Goal: Use online tool/utility: Utilize a website feature to perform a specific function

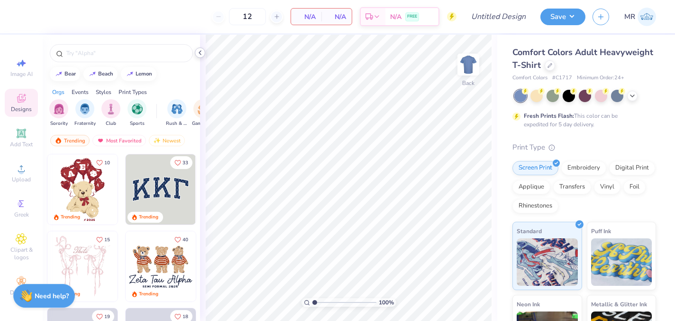
click at [199, 54] on icon at bounding box center [200, 53] width 8 height 8
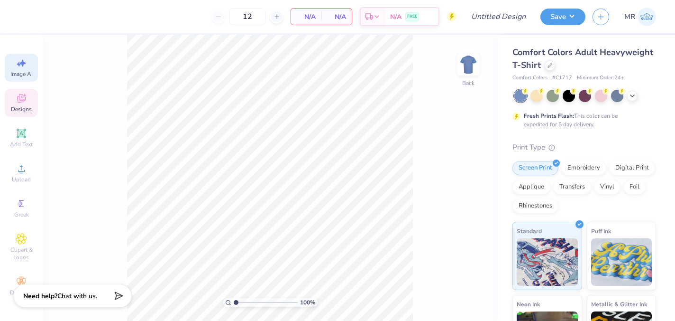
click at [20, 75] on span "Image AI" at bounding box center [21, 74] width 22 height 8
select select "4"
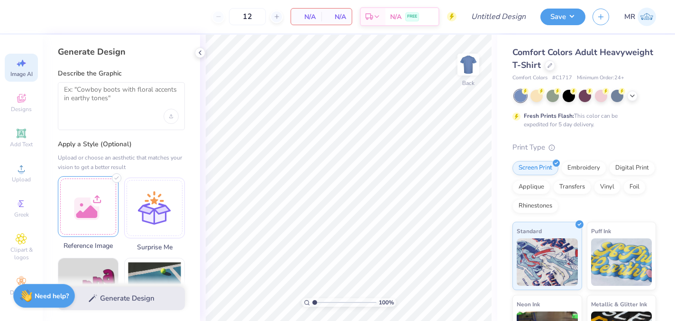
click at [94, 202] on div at bounding box center [88, 206] width 61 height 61
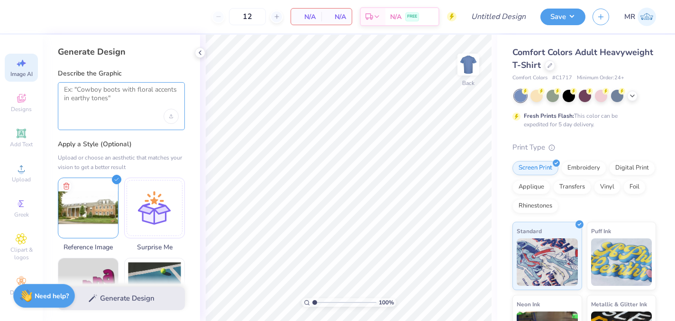
click at [123, 86] on textarea at bounding box center [121, 97] width 115 height 24
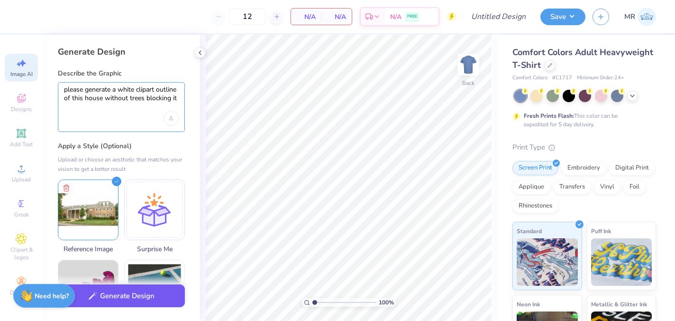
type textarea "please generate a white clipart outline of this house without trees blocking it"
click at [115, 303] on button "Generate Design" at bounding box center [121, 295] width 127 height 23
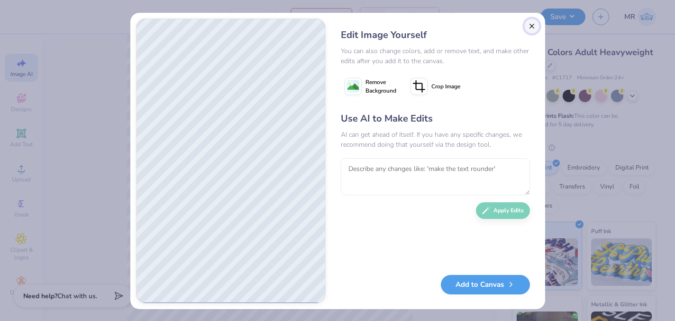
click at [530, 24] on button "Close" at bounding box center [531, 25] width 15 height 15
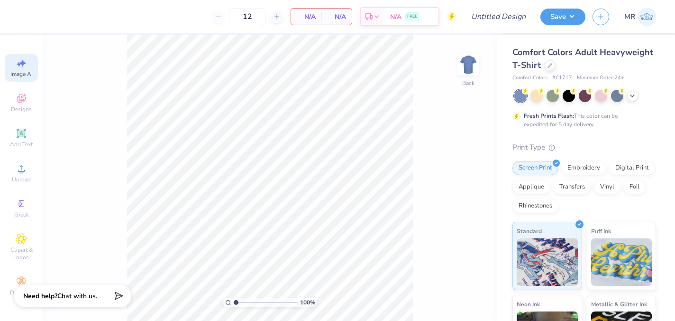
scroll to position [0, 21]
click at [630, 97] on icon at bounding box center [633, 95] width 8 height 8
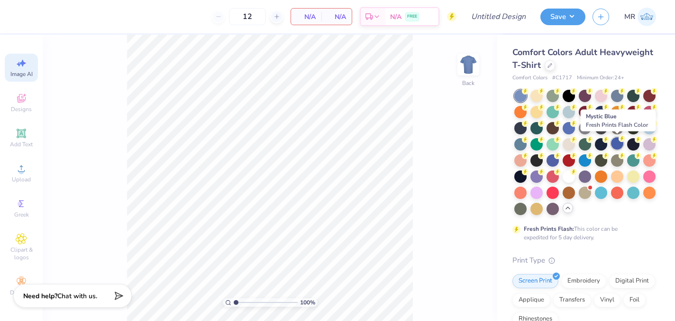
click at [617, 142] on div at bounding box center [617, 143] width 12 height 12
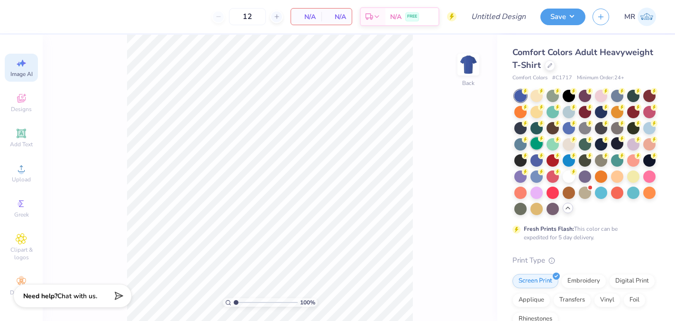
click at [535, 143] on div at bounding box center [537, 143] width 12 height 12
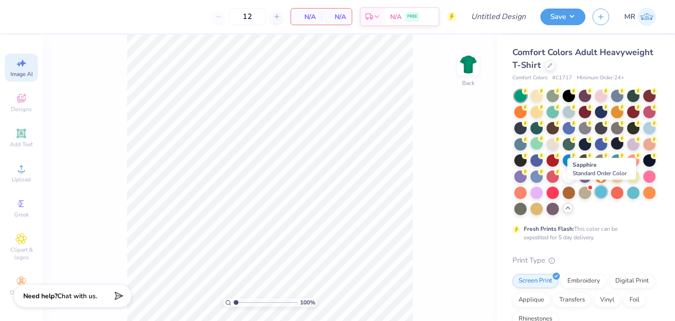
click at [601, 192] on div at bounding box center [601, 191] width 12 height 12
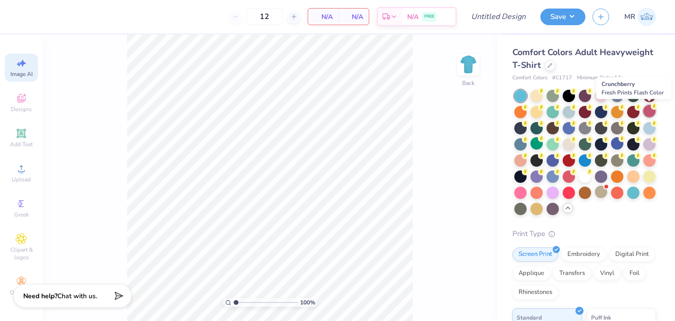
click at [652, 111] on div at bounding box center [650, 111] width 12 height 12
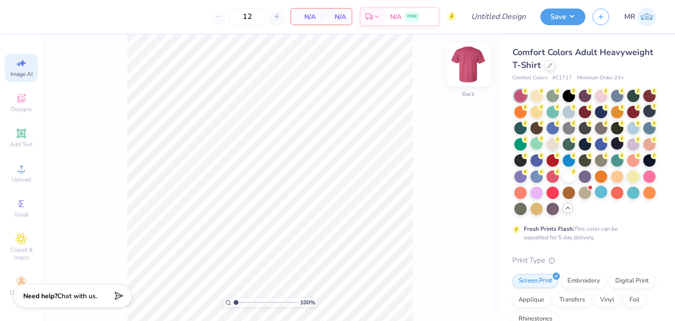
click at [472, 65] on img at bounding box center [469, 65] width 38 height 38
click at [24, 142] on span "Add Text" at bounding box center [21, 144] width 23 height 8
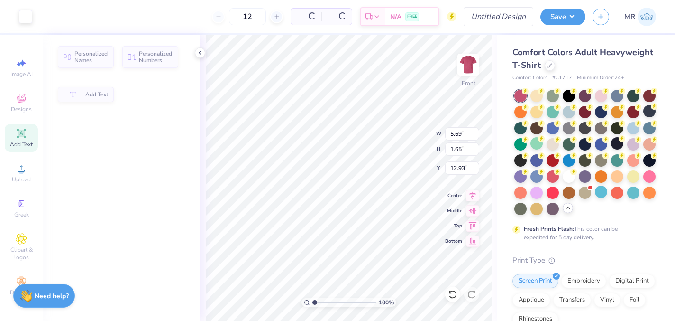
scroll to position [0, 0]
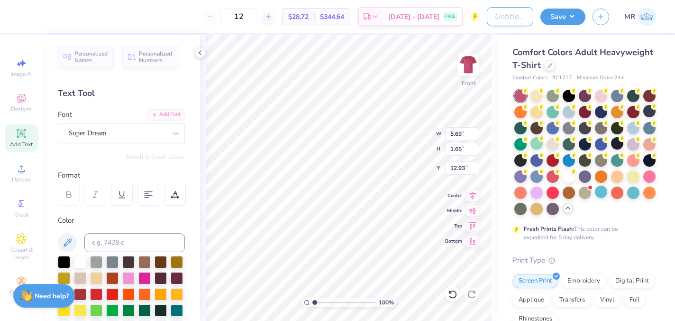
click at [495, 20] on input "Design Title" at bounding box center [510, 16] width 46 height 19
type input "piphi parents weekend"
click at [576, 10] on button "Save" at bounding box center [563, 15] width 45 height 17
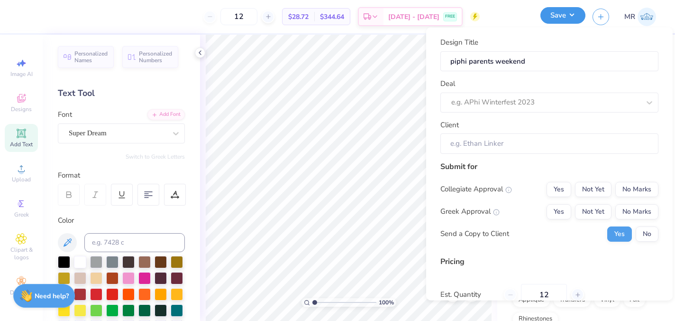
scroll to position [0, 0]
click at [552, 101] on div at bounding box center [545, 102] width 189 height 13
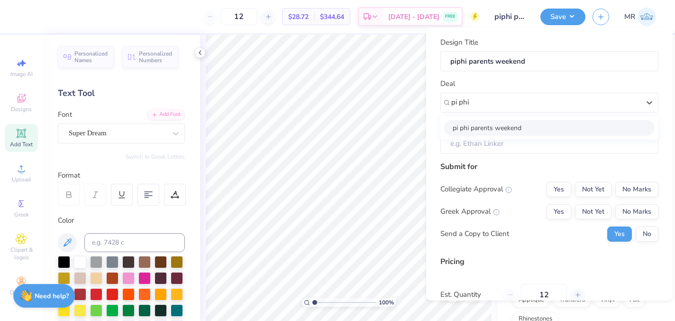
click at [547, 127] on div "pi phi parents weekend" at bounding box center [549, 128] width 211 height 16
type input "pi phi"
type input "[PERSON_NAME]"
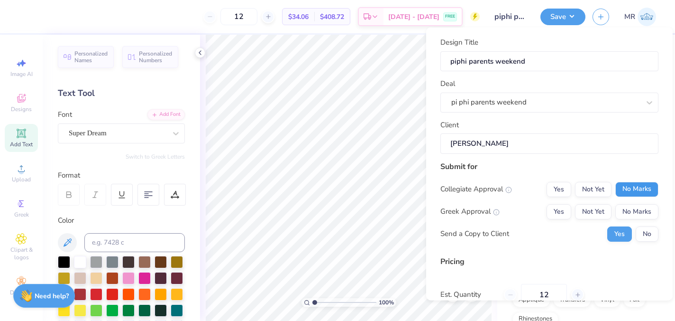
click at [631, 196] on button "No Marks" at bounding box center [637, 188] width 43 height 15
click at [584, 208] on button "Not Yet" at bounding box center [593, 210] width 37 height 15
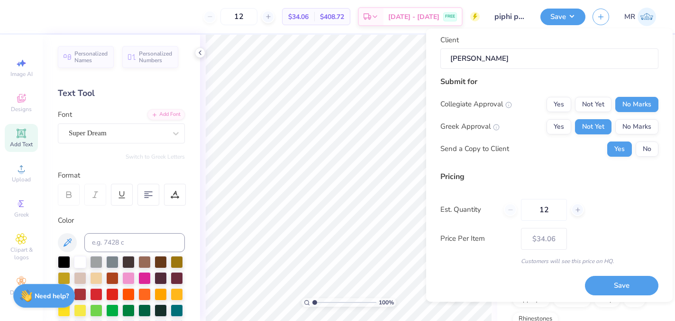
scroll to position [89, 0]
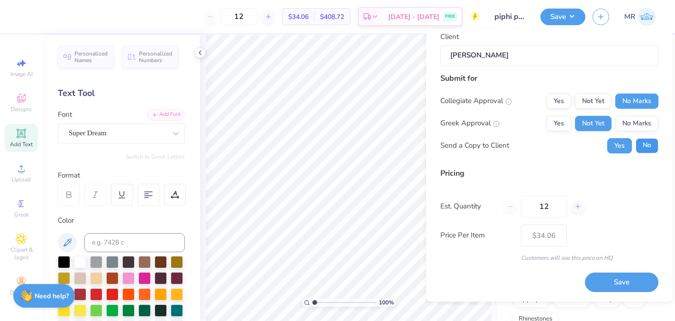
click at [650, 146] on button "No" at bounding box center [647, 145] width 23 height 15
click at [619, 286] on button "Save" at bounding box center [622, 282] width 74 height 19
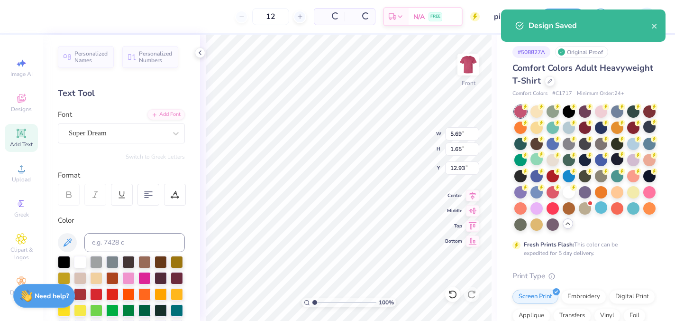
type input "$34.06"
